Goal: Subscribe to service/newsletter

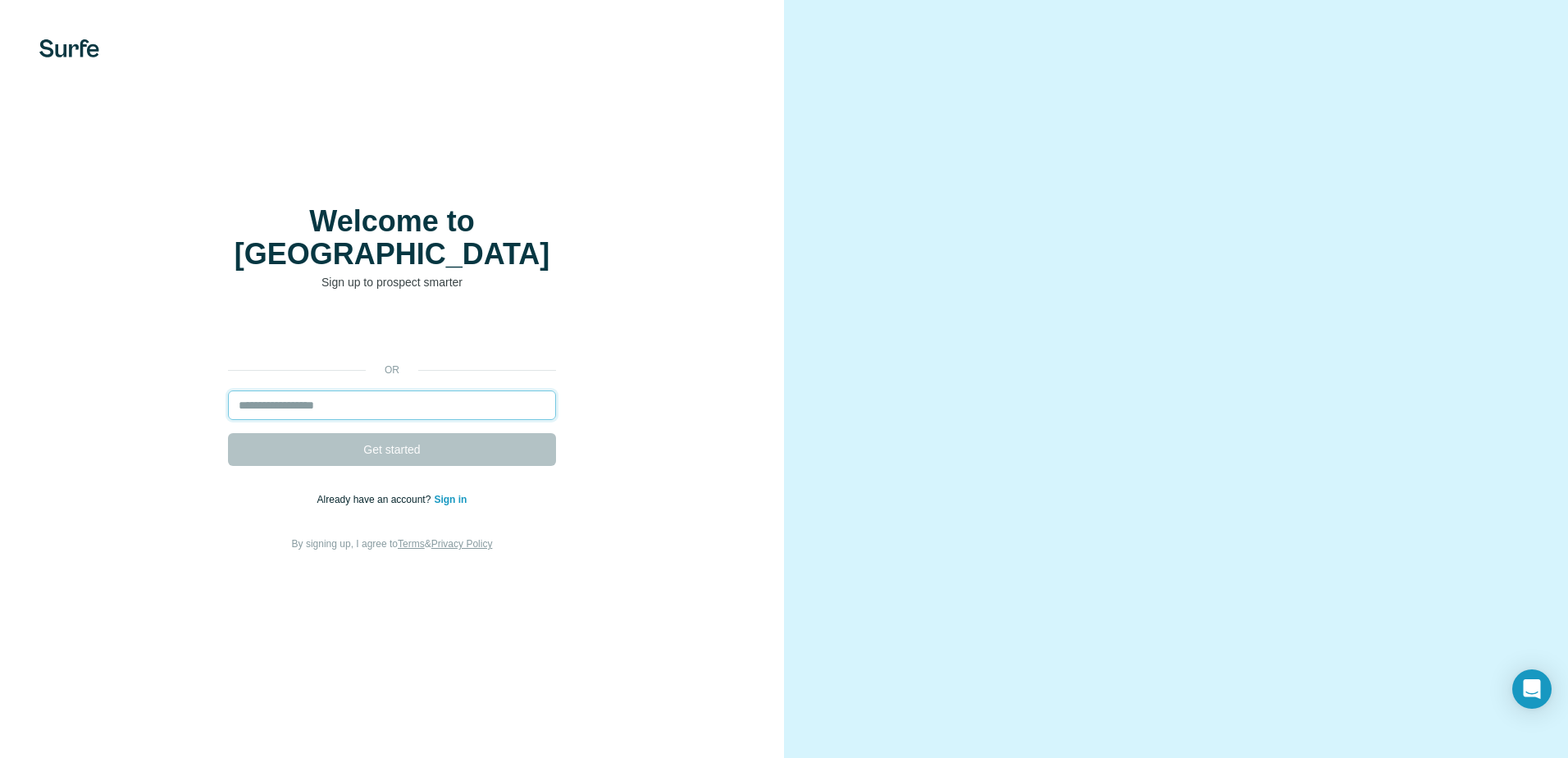
click at [306, 396] on input "email" at bounding box center [392, 406] width 328 height 30
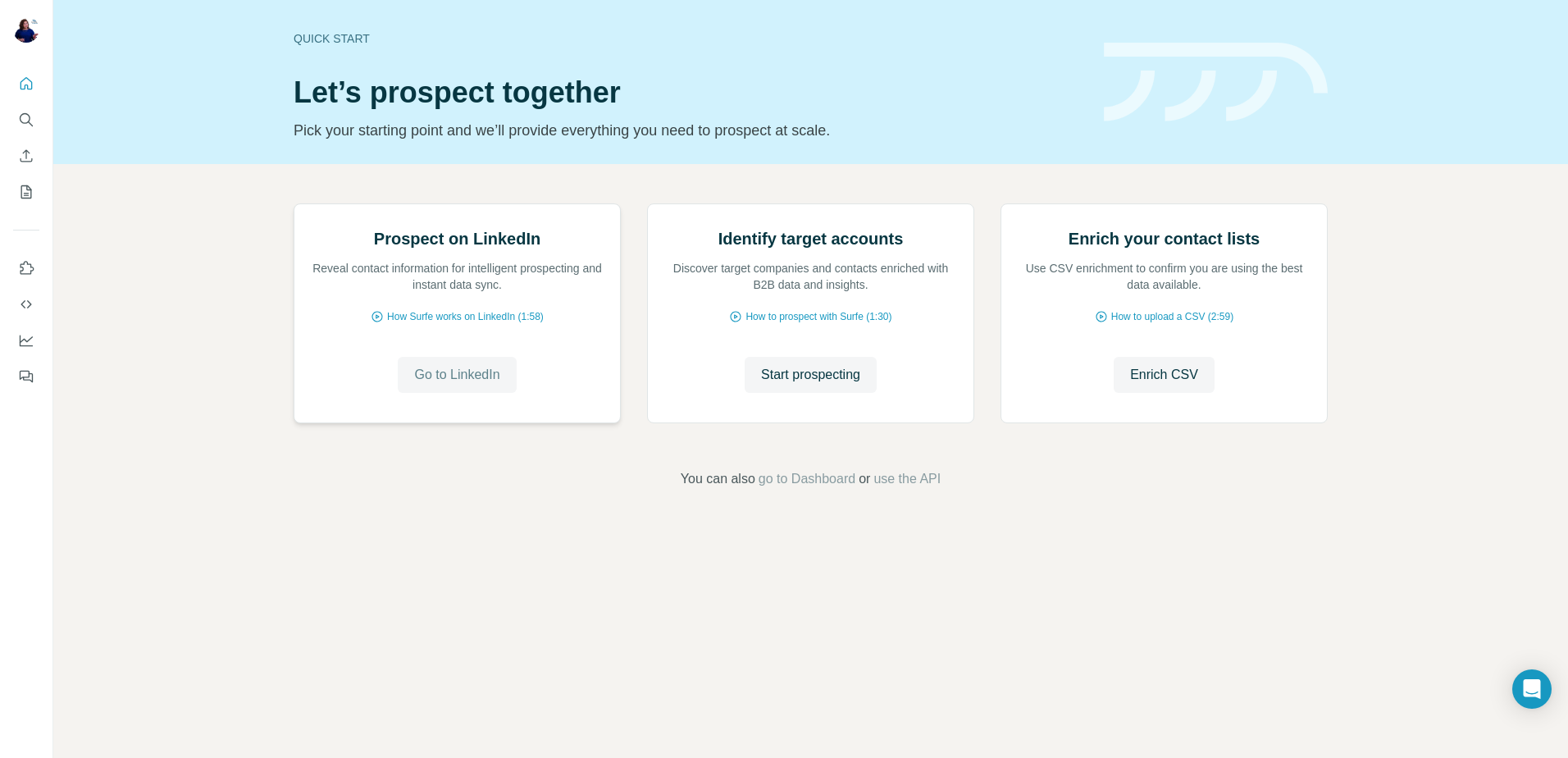
click at [465, 385] on span "Go to LinkedIn" at bounding box center [457, 375] width 85 height 19
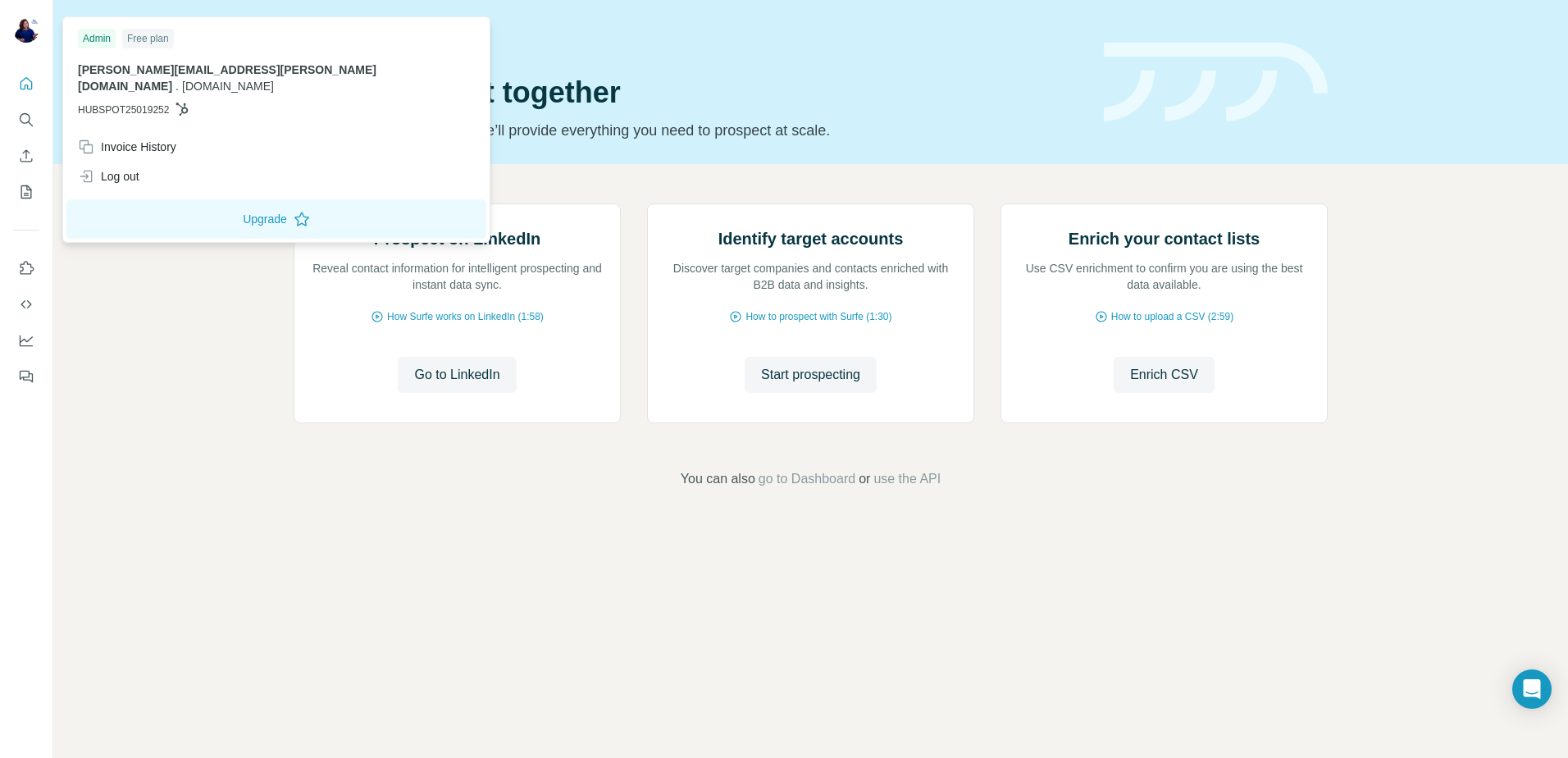
click at [159, 34] on div "Free plan" at bounding box center [148, 39] width 52 height 19
click at [252, 203] on button "Upgrade" at bounding box center [275, 218] width 420 height 40
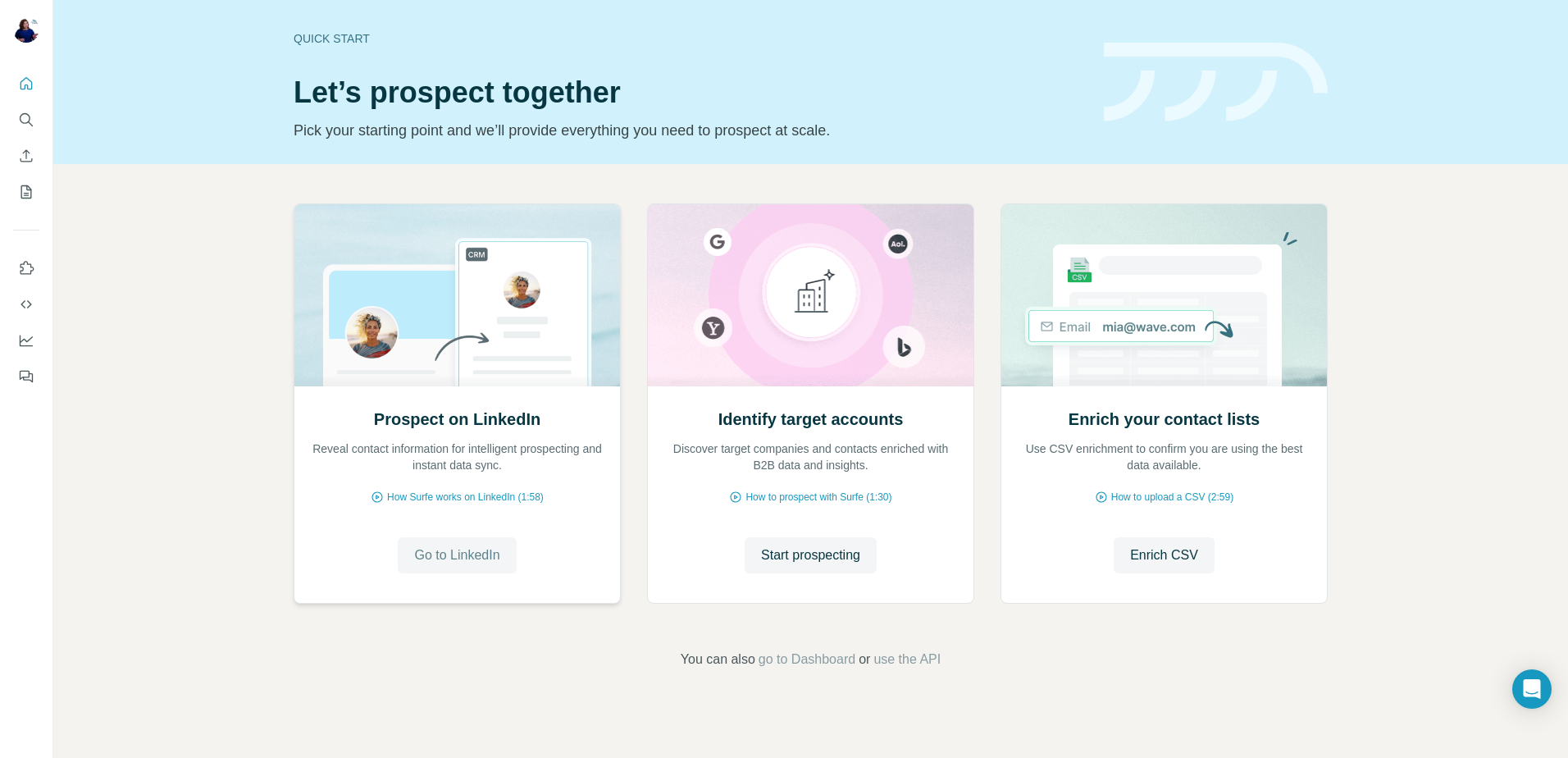
click at [466, 543] on button "Go to LinkedIn" at bounding box center [457, 555] width 118 height 36
